Goal: Information Seeking & Learning: Learn about a topic

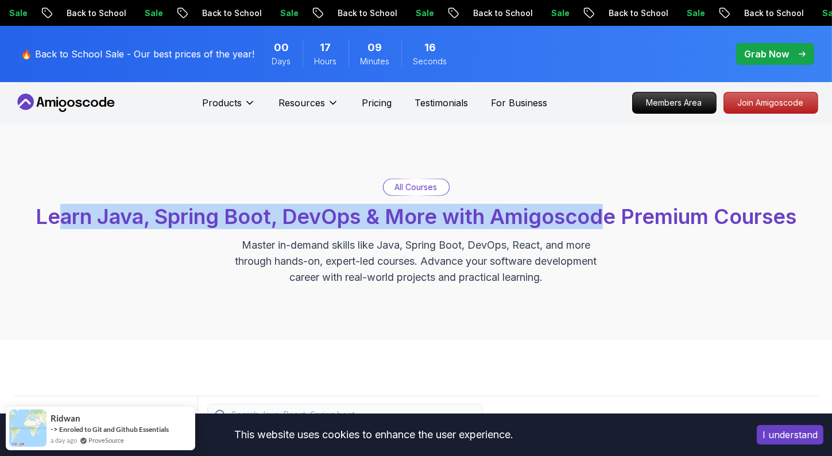
drag, startPoint x: 72, startPoint y: 211, endPoint x: 612, endPoint y: 212, distance: 540.2
click at [611, 212] on span "Learn Java, Spring Boot, DevOps & More with Amigoscode Premium Courses" at bounding box center [416, 216] width 761 height 25
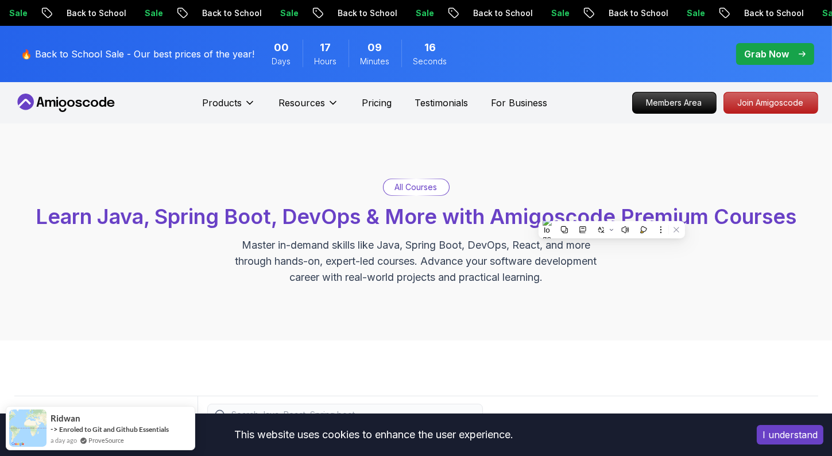
click at [658, 200] on div "All Courses Learn Java, Spring Boot, DevOps & More with Amigoscode Premium Cour…" at bounding box center [416, 232] width 804 height 107
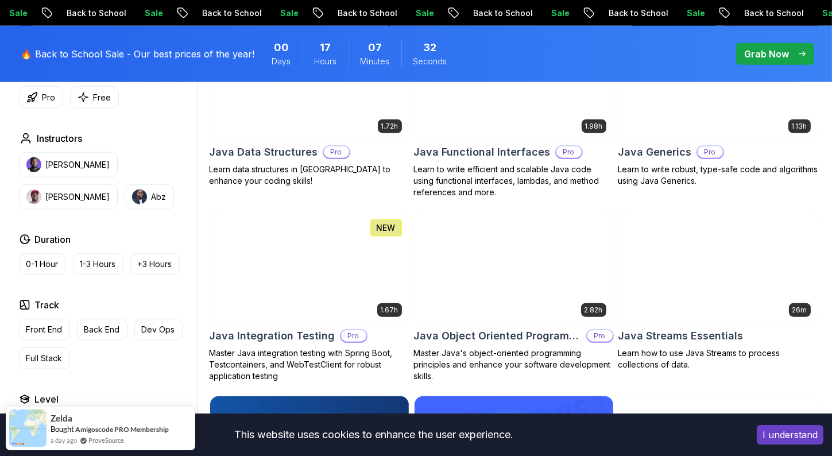
scroll to position [1653, 0]
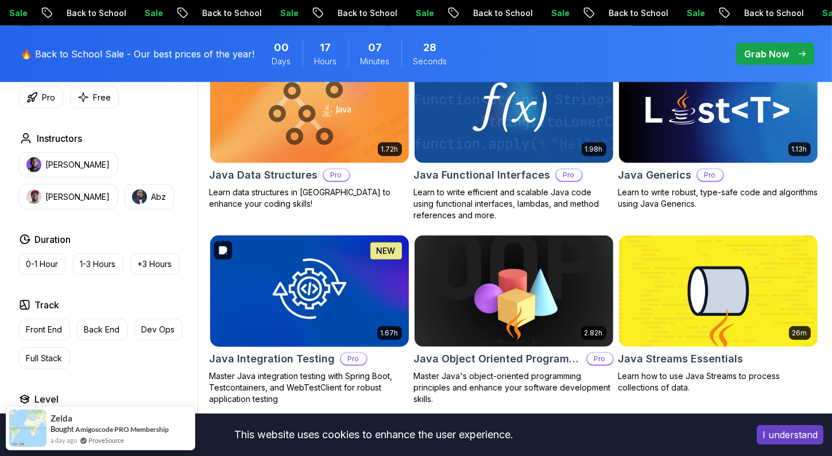
drag, startPoint x: 249, startPoint y: 359, endPoint x: 232, endPoint y: 278, distance: 82.1
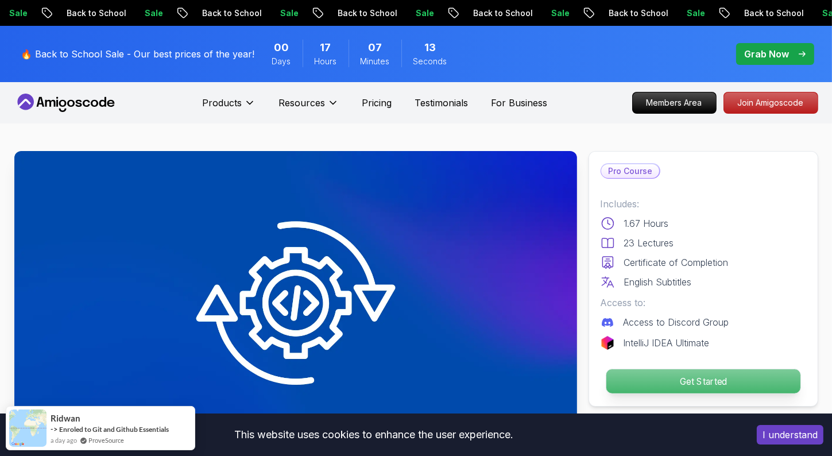
click at [665, 378] on p "Get Started" at bounding box center [703, 381] width 194 height 24
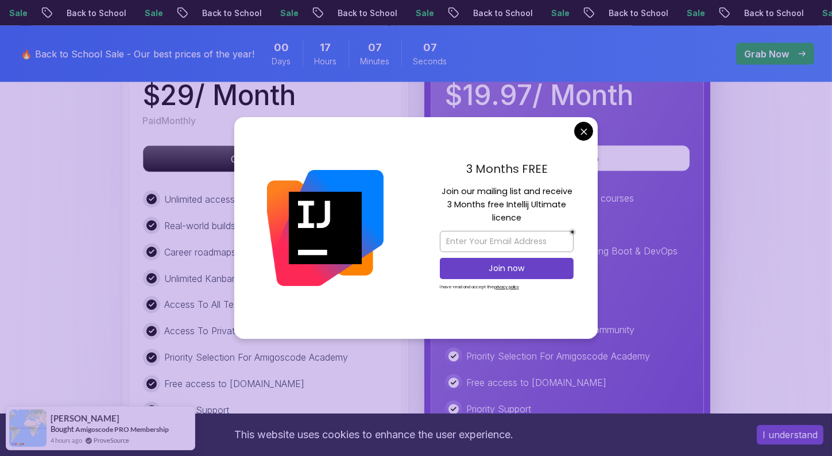
scroll to position [2652, 0]
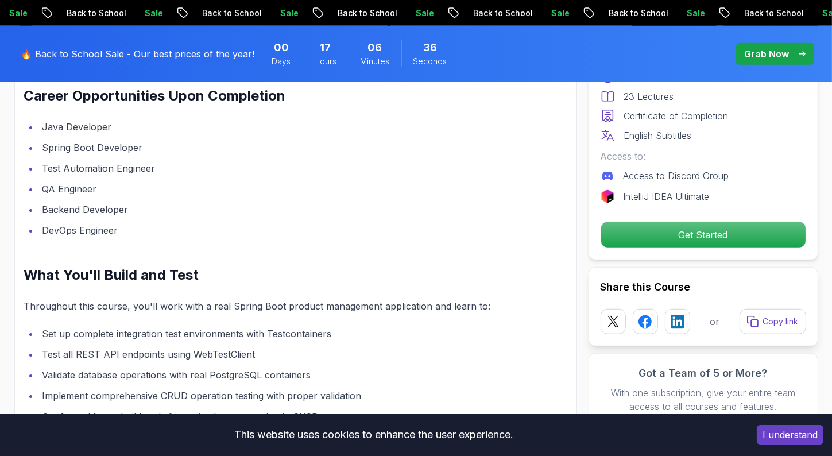
scroll to position [999, 0]
